Goal: Task Accomplishment & Management: Manage account settings

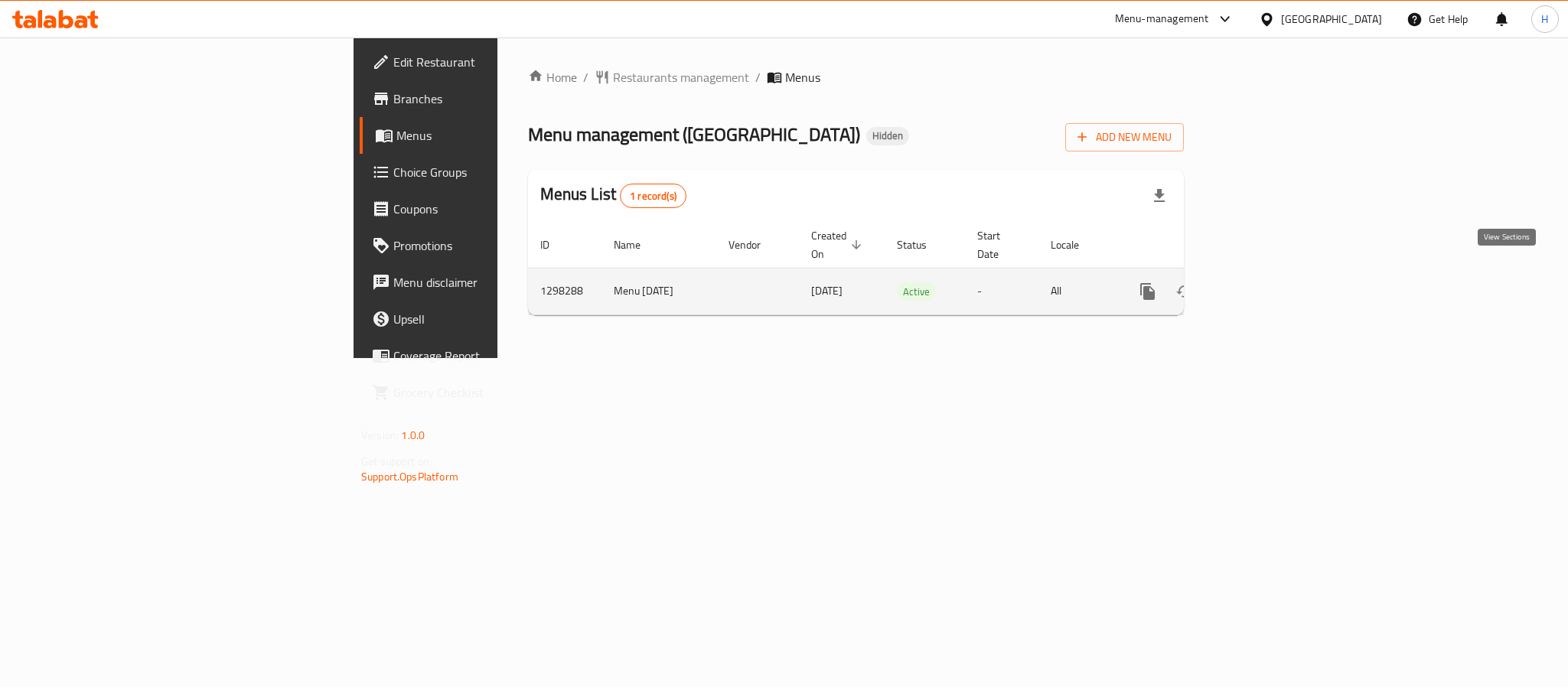
click at [1267, 282] on icon "enhanced table" at bounding box center [1258, 291] width 18 height 18
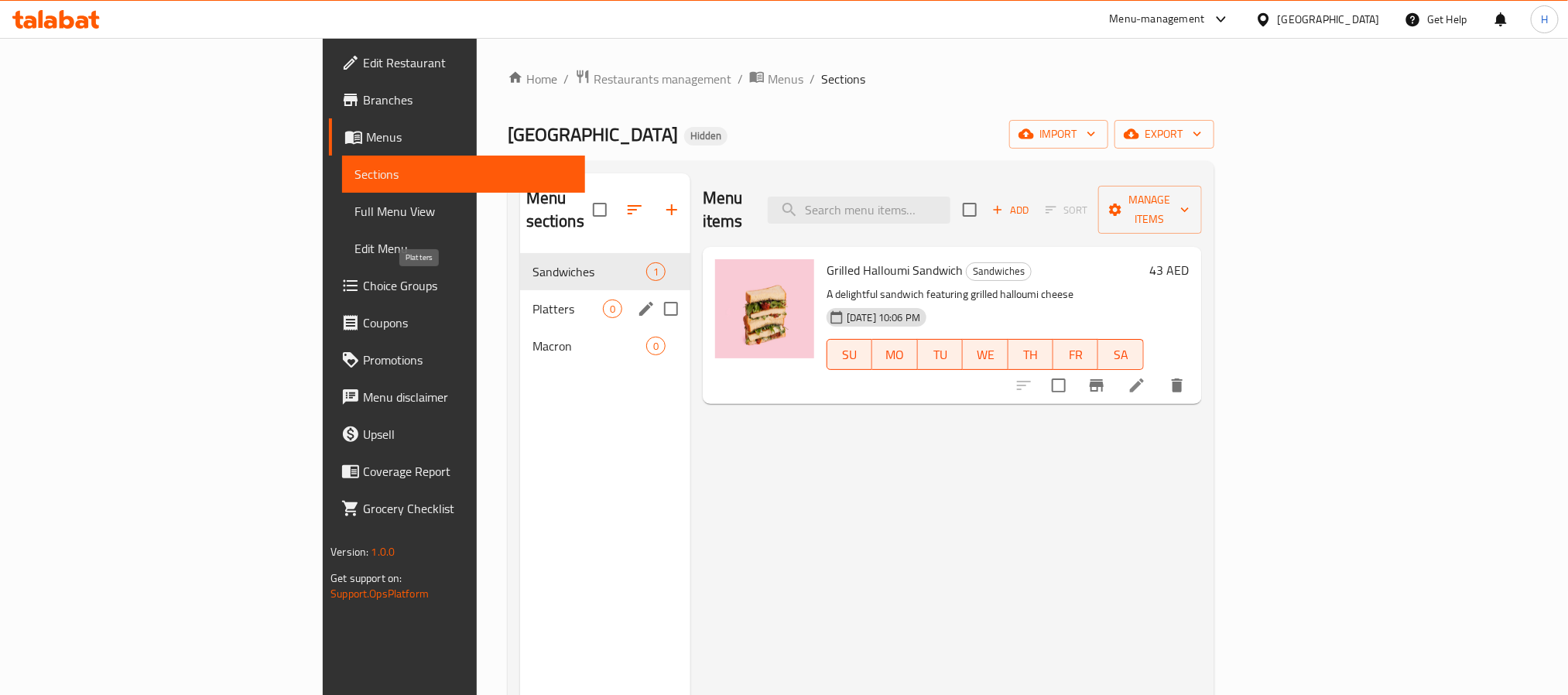
click at [532, 299] on span "Platters" at bounding box center [567, 308] width 70 height 19
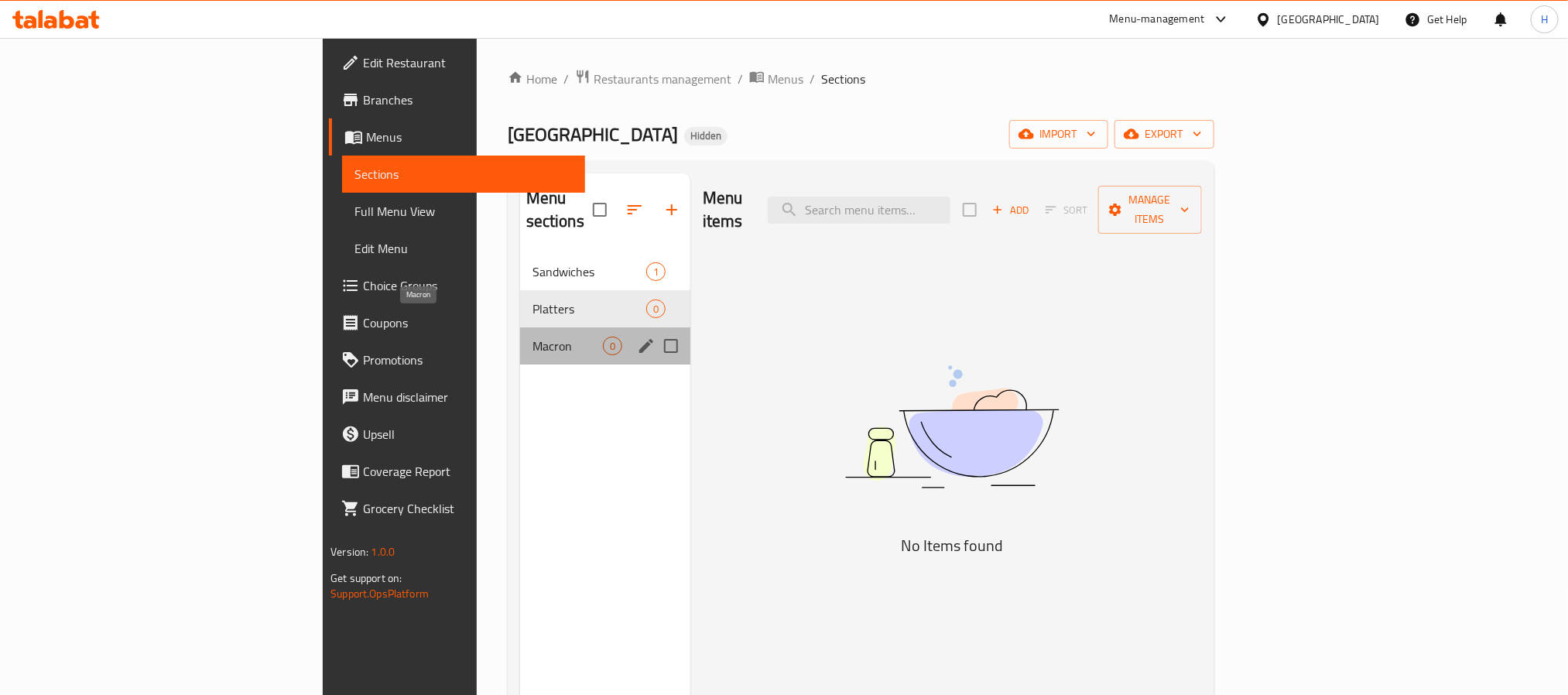
click at [532, 337] on span "Macron" at bounding box center [567, 345] width 70 height 19
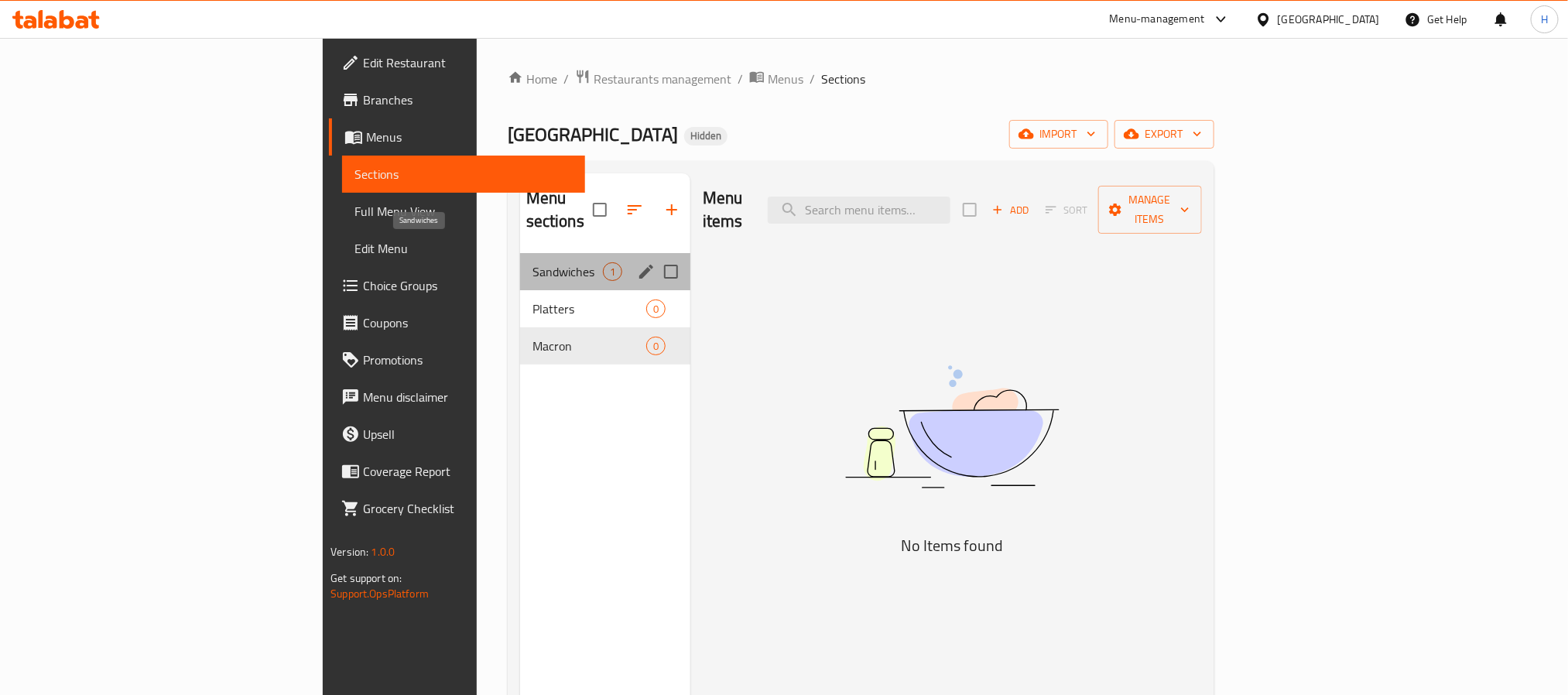
click at [532, 262] on span "Sandwiches" at bounding box center [567, 271] width 70 height 19
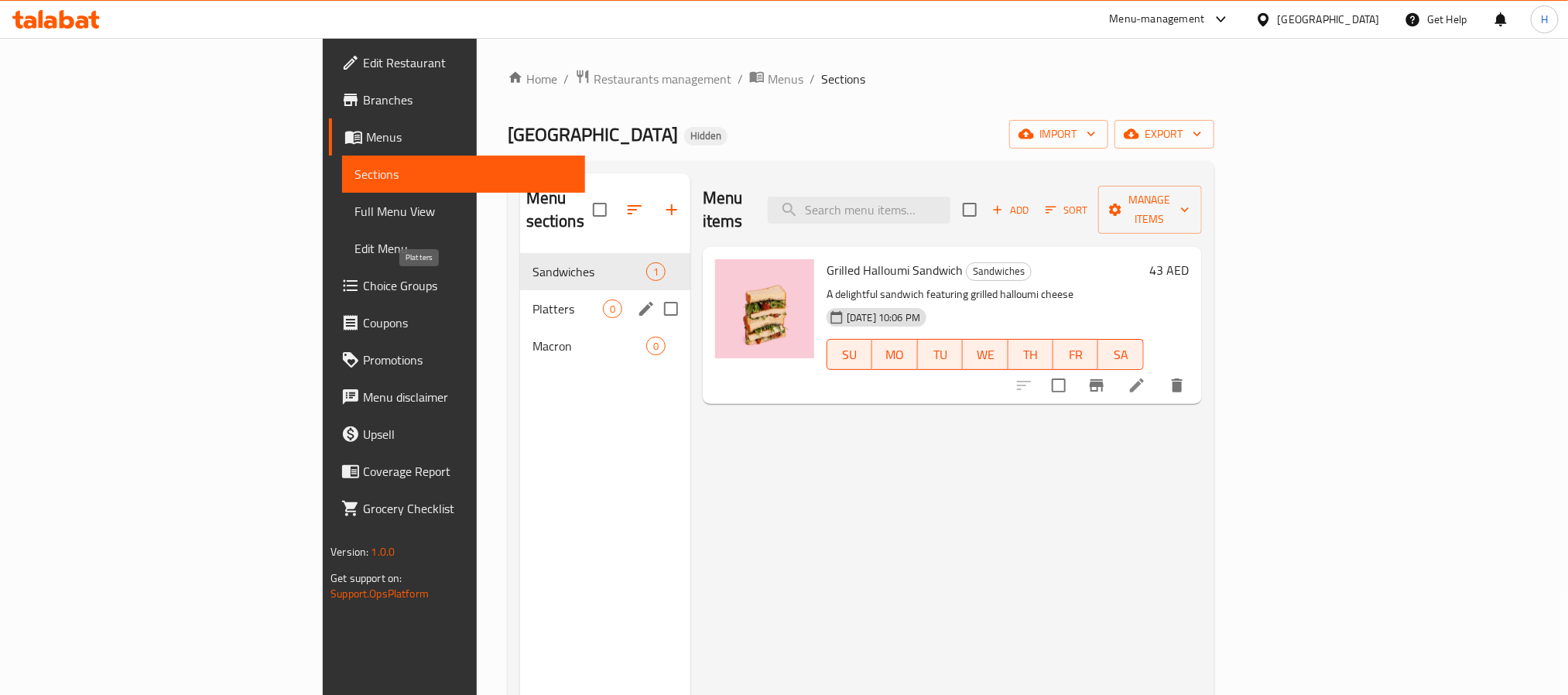
click at [532, 299] on span "Platters" at bounding box center [567, 308] width 70 height 19
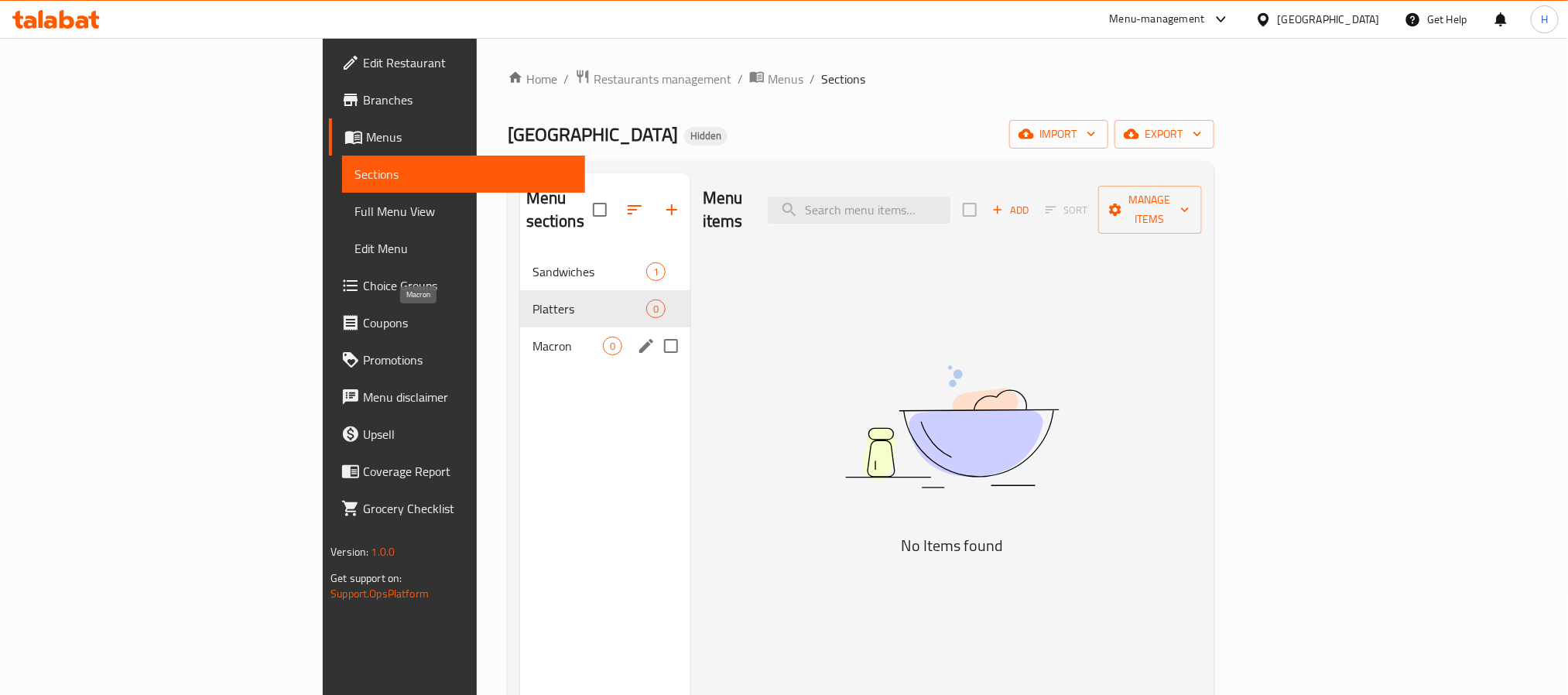
click at [532, 337] on span "Macron" at bounding box center [567, 345] width 70 height 19
click at [532, 262] on span "Sandwiches" at bounding box center [567, 271] width 70 height 19
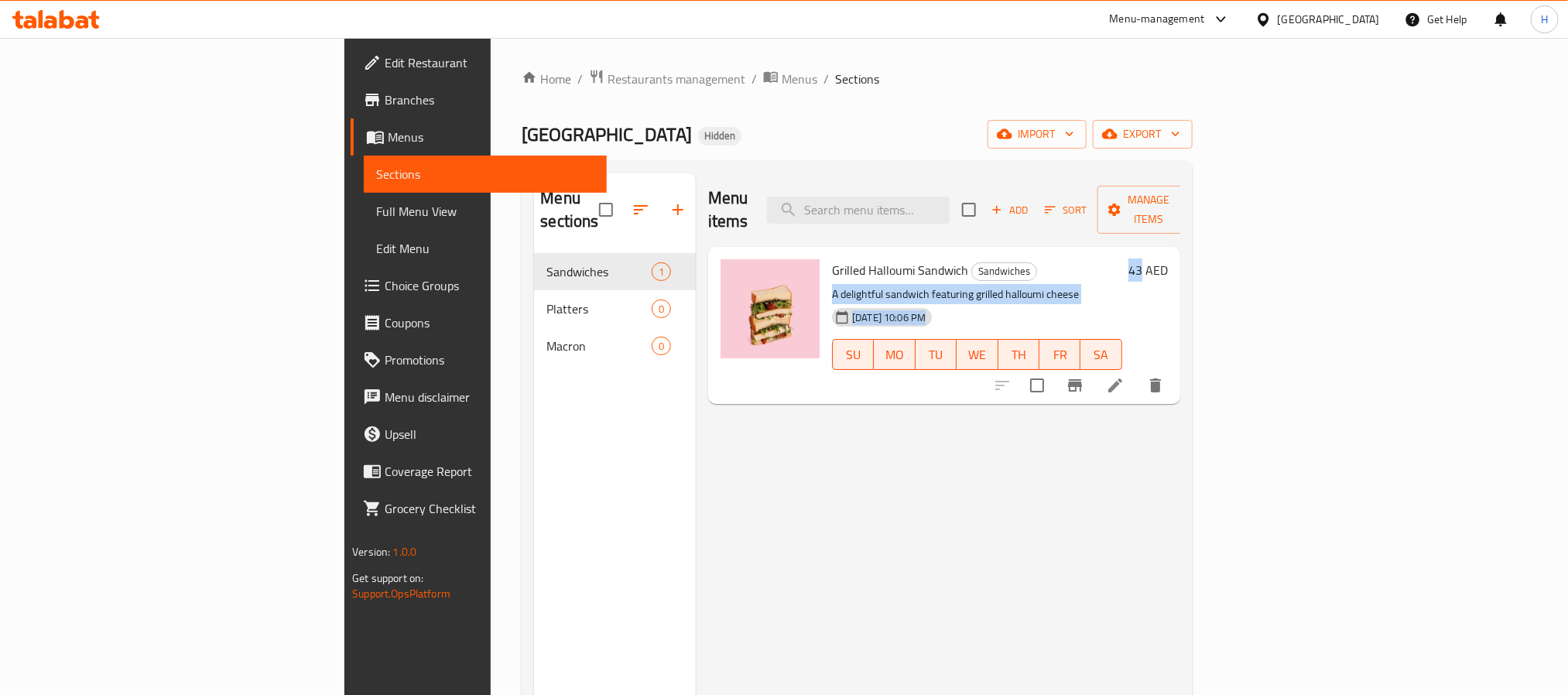
drag, startPoint x: 1488, startPoint y: 249, endPoint x: 1459, endPoint y: 249, distance: 29.0
click at [1174, 253] on div "Grilled Halloumi Sandwich Sandwiches A delightful sandwich featuring grilled ha…" at bounding box center [1000, 325] width 349 height 145
click at [846, 311] on span "[DATE] 10:06 PM" at bounding box center [889, 318] width 86 height 15
drag, startPoint x: 767, startPoint y: 296, endPoint x: 830, endPoint y: 298, distance: 63.0
click at [846, 311] on span "[DATE] 10:06 PM" at bounding box center [889, 318] width 86 height 15
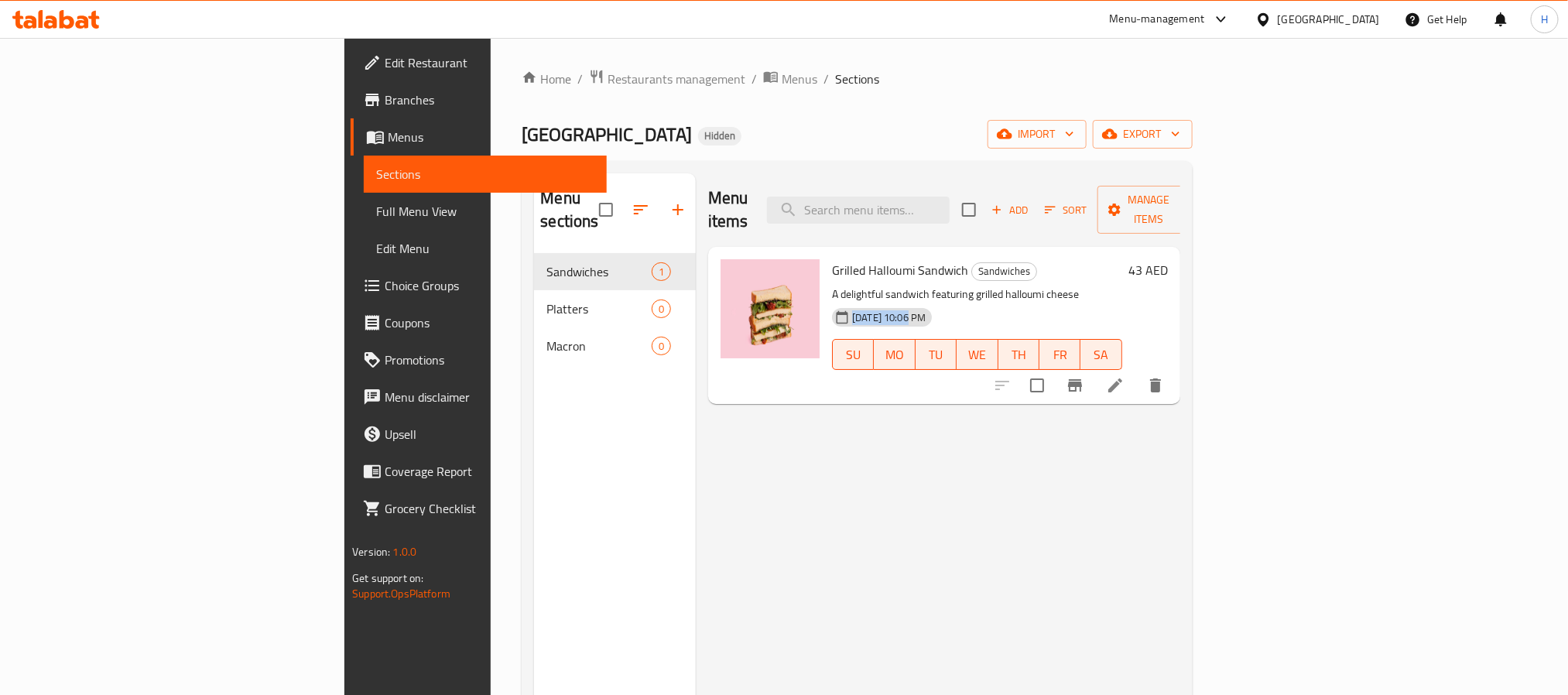
click at [846, 311] on span "[DATE] 10:06 PM" at bounding box center [889, 318] width 86 height 15
drag, startPoint x: 799, startPoint y: 289, endPoint x: 757, endPoint y: 294, distance: 42.3
click at [832, 308] on div "[DATE] 10:06 PM" at bounding box center [881, 317] width 99 height 19
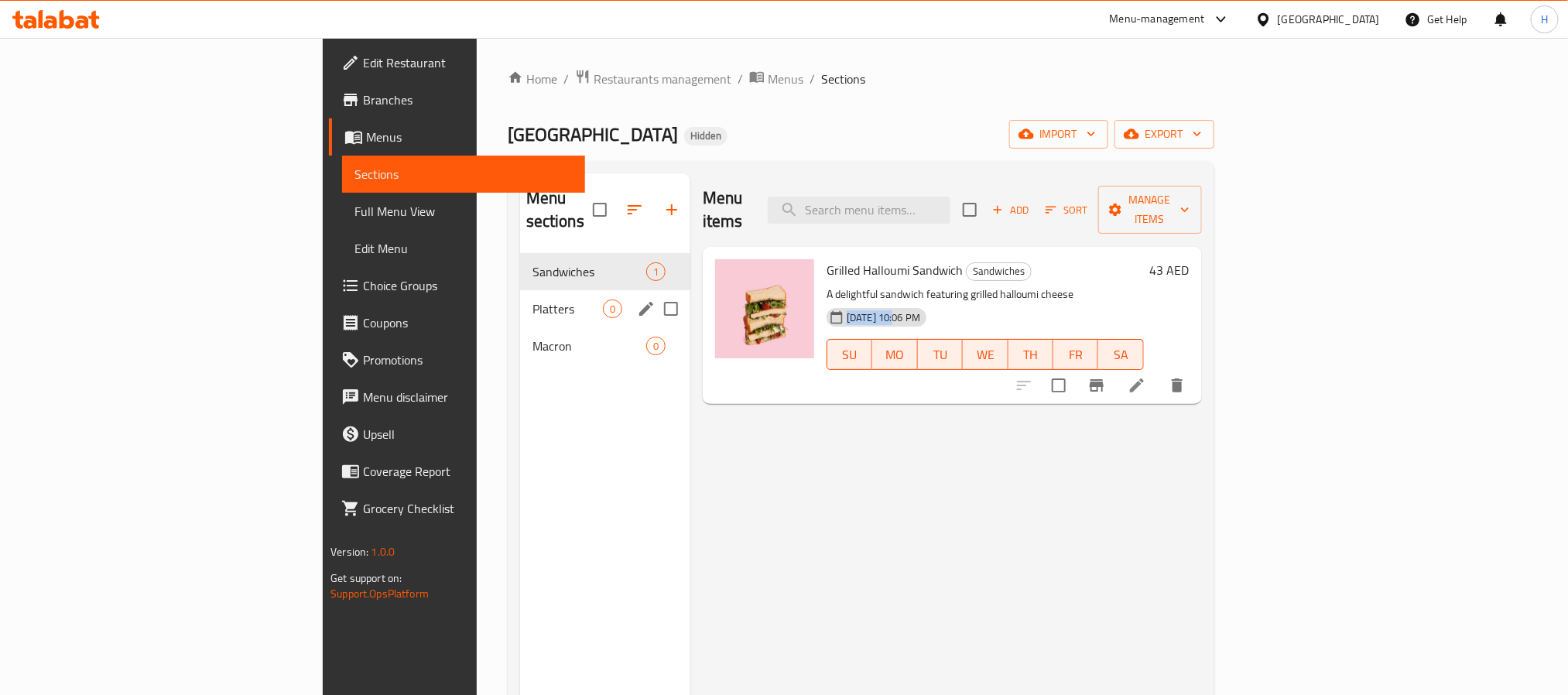
click at [520, 290] on div "Platters 0" at bounding box center [605, 309] width 171 height 37
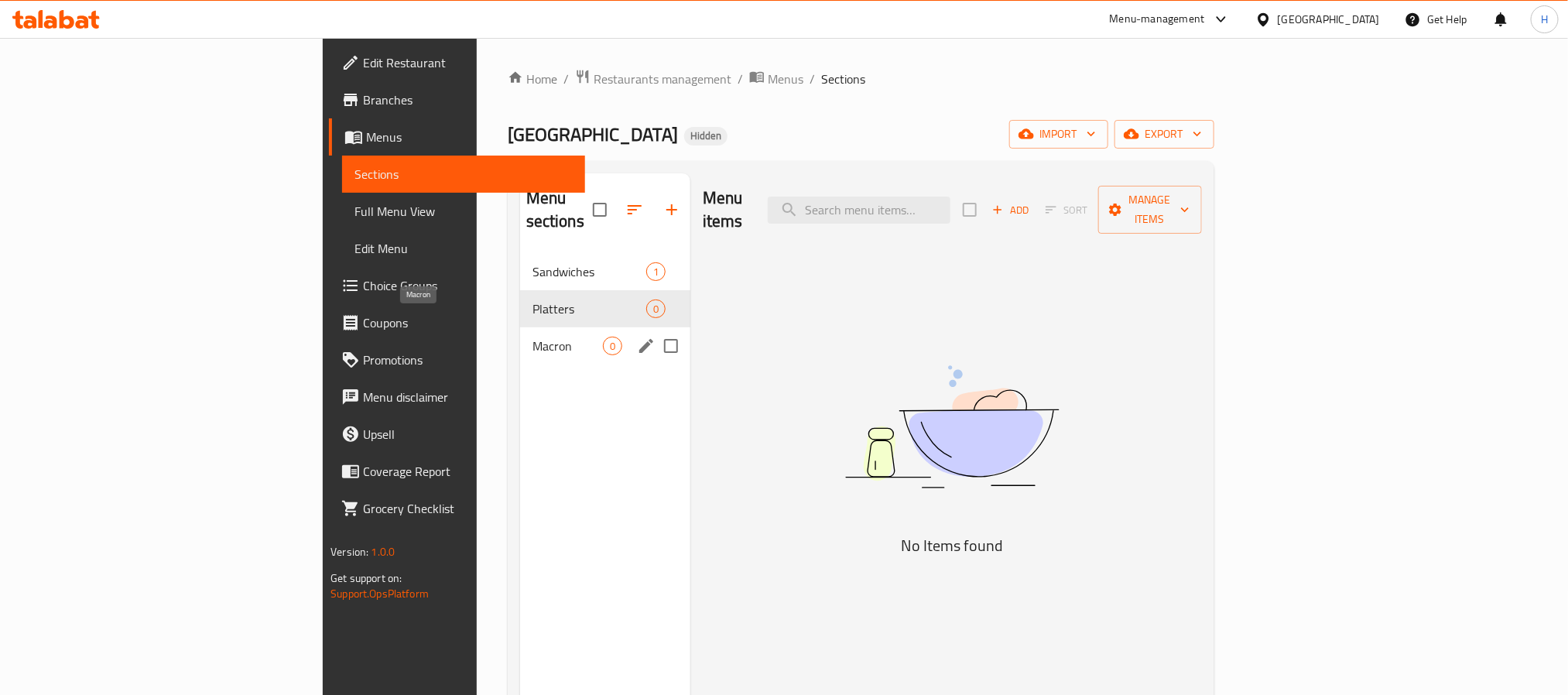
click at [532, 337] on span "Macron" at bounding box center [567, 345] width 70 height 19
click at [532, 262] on span "Sandwiches" at bounding box center [567, 271] width 70 height 19
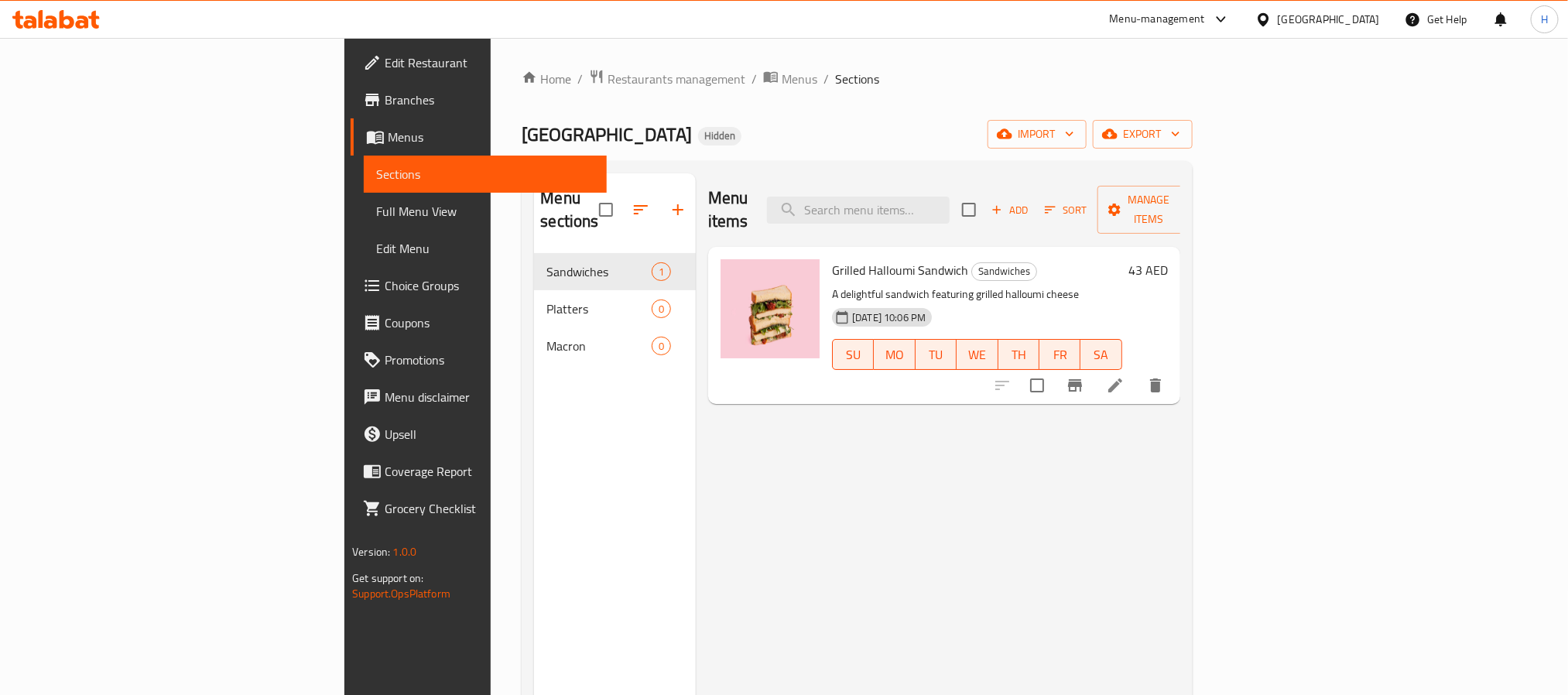
click at [385, 100] on span "Branches" at bounding box center [489, 100] width 209 height 19
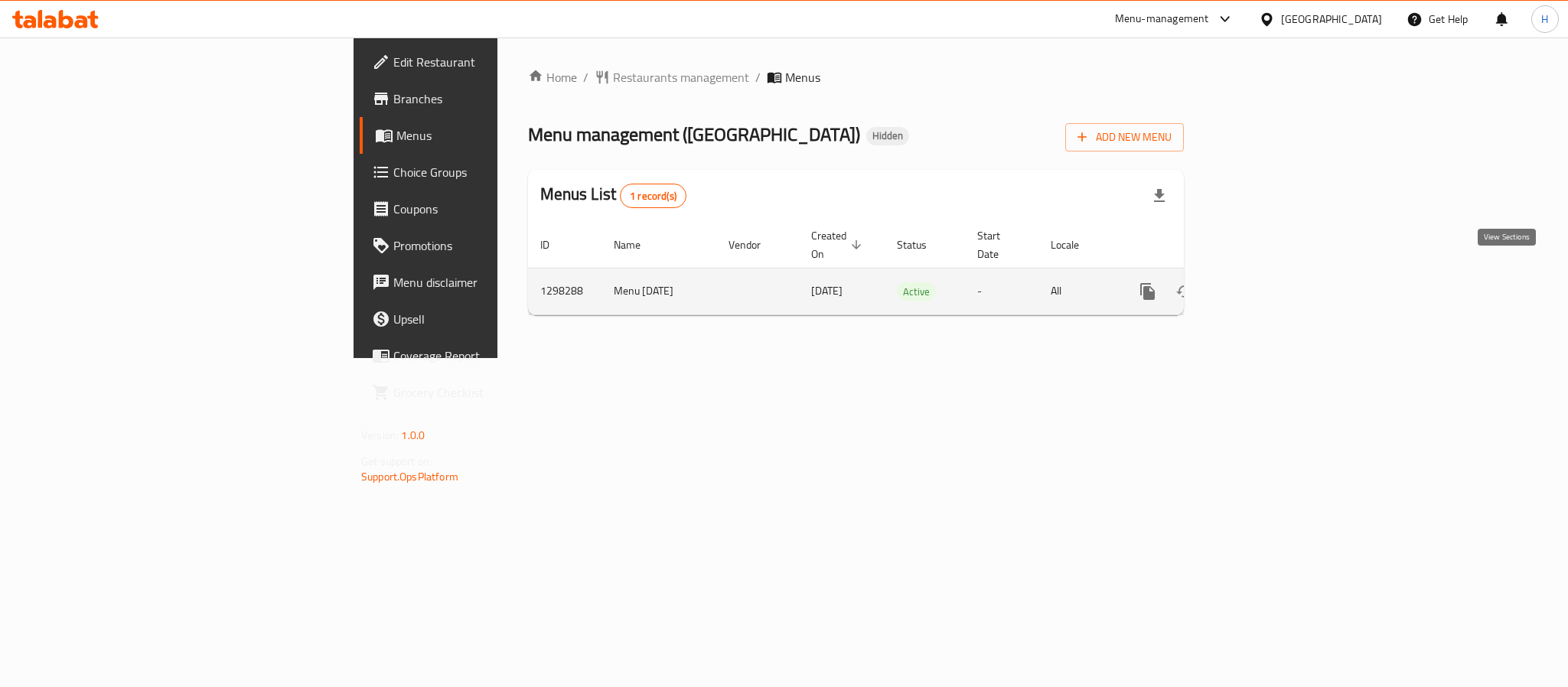
click at [1265, 285] on icon "enhanced table" at bounding box center [1258, 291] width 14 height 14
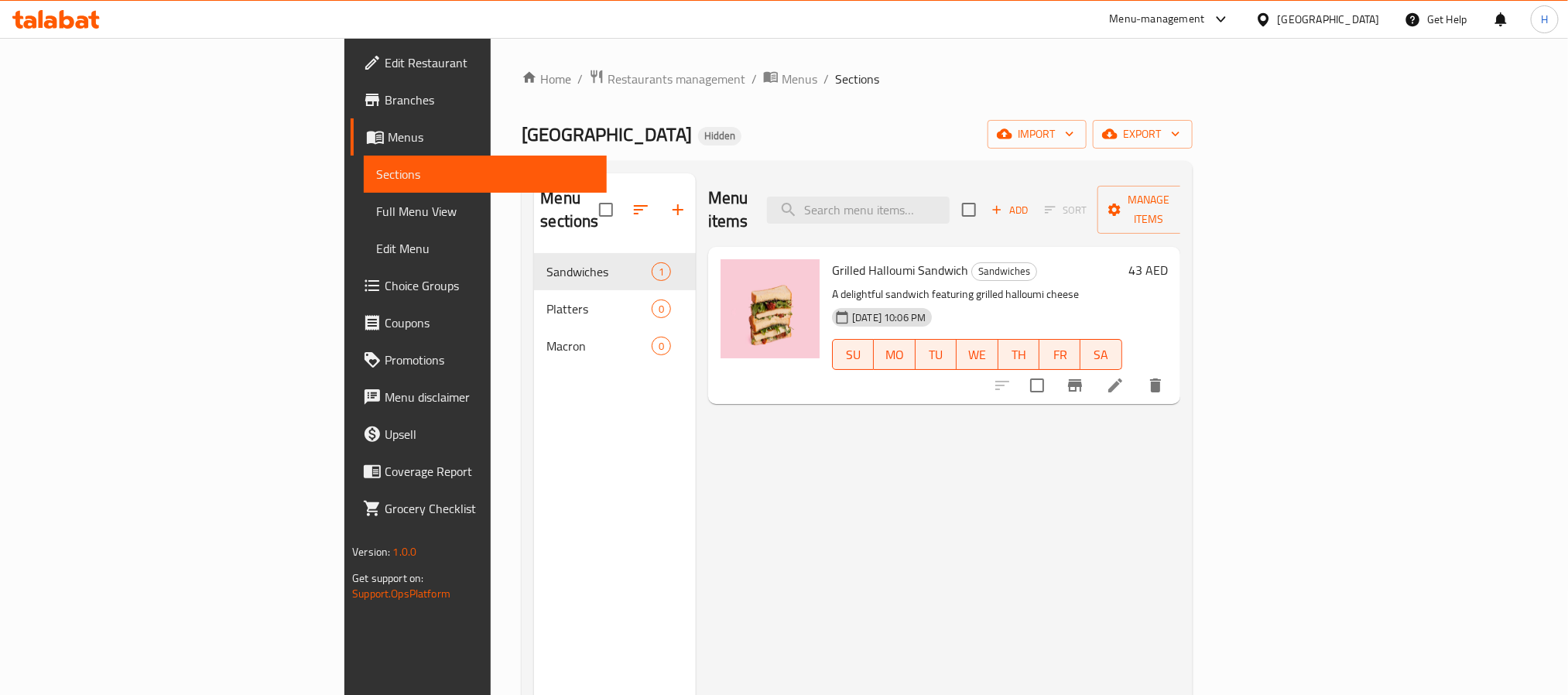
click at [1084, 582] on div "Menu items Add Sort Manage items Grilled Halloumi Sandwich Sandwiches A delight…" at bounding box center [937, 520] width 484 height 695
click at [980, 498] on div "Menu items Add Sort Manage items Grilled Halloumi Sandwich Sandwiches A delight…" at bounding box center [937, 520] width 484 height 695
